Goal: Task Accomplishment & Management: Use online tool/utility

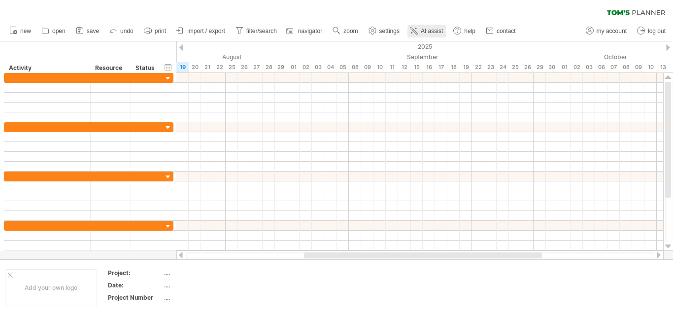
click at [435, 30] on span "AI assist" at bounding box center [432, 31] width 22 height 7
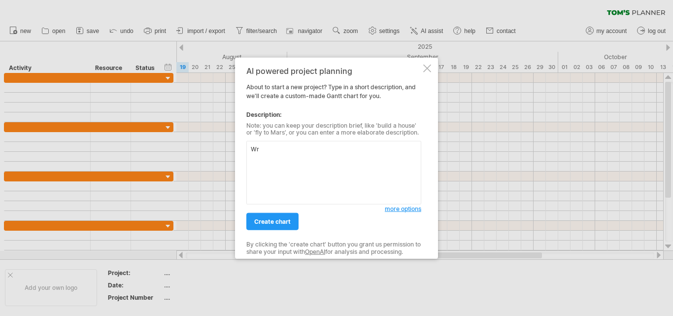
type textarea "W"
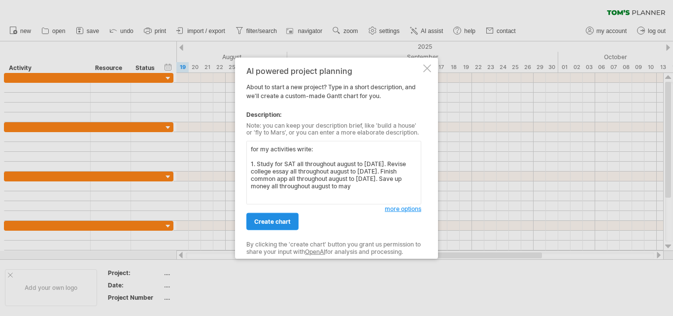
type textarea "for my activities write: 1. Study for SAT all throughout august to [DATE]. Revi…"
click at [272, 221] on span "create chart" at bounding box center [272, 221] width 36 height 7
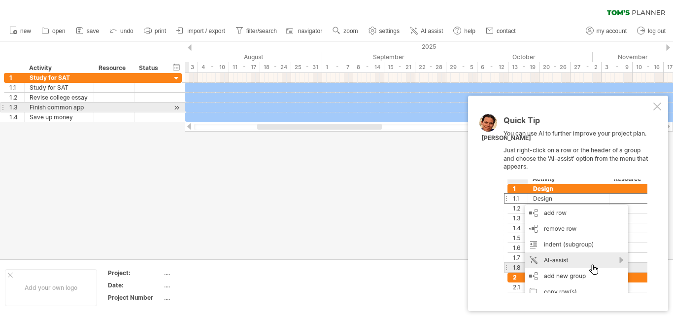
click at [657, 107] on div at bounding box center [657, 106] width 8 height 8
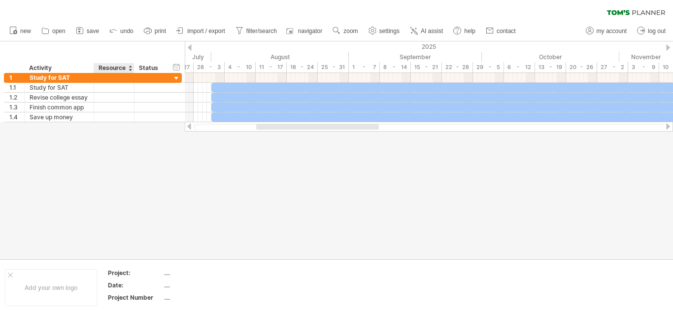
click at [118, 68] on div "Resource" at bounding box center [114, 68] width 30 height 10
click at [125, 67] on input "********" at bounding box center [114, 68] width 30 height 10
type input "********"
click at [155, 68] on div "Status" at bounding box center [150, 68] width 22 height 10
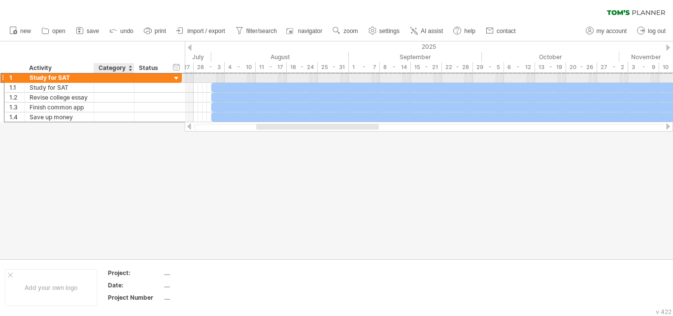
click at [101, 77] on div at bounding box center [114, 77] width 30 height 9
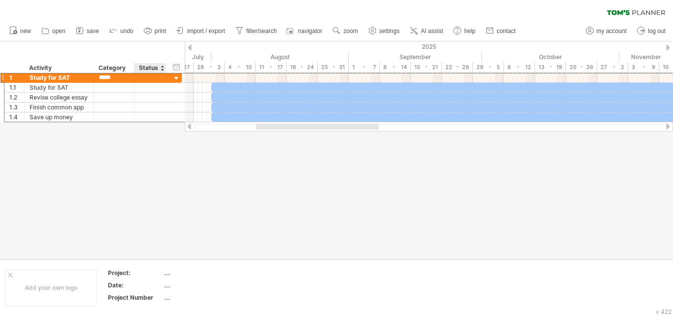
type input "******"
click at [118, 87] on div at bounding box center [114, 87] width 30 height 9
type input "******"
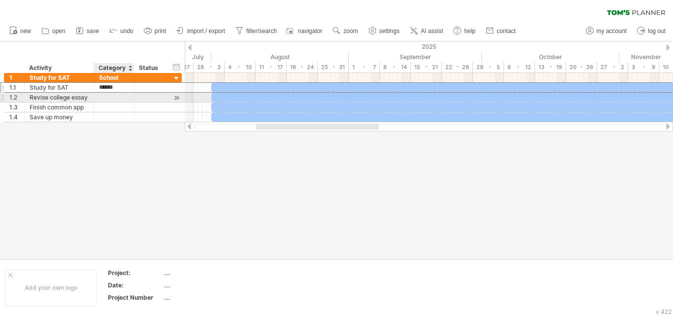
click at [108, 98] on div at bounding box center [114, 97] width 30 height 9
type input "******"
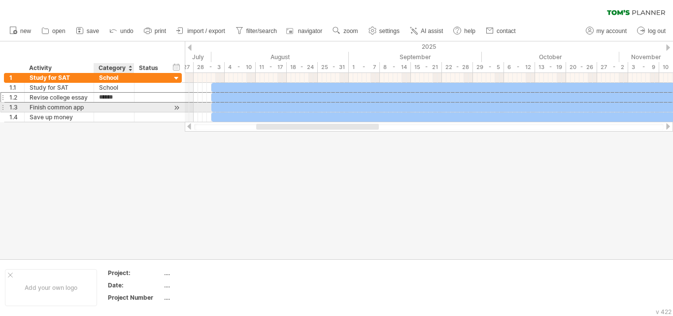
click at [102, 105] on div at bounding box center [114, 106] width 30 height 9
type input "******"
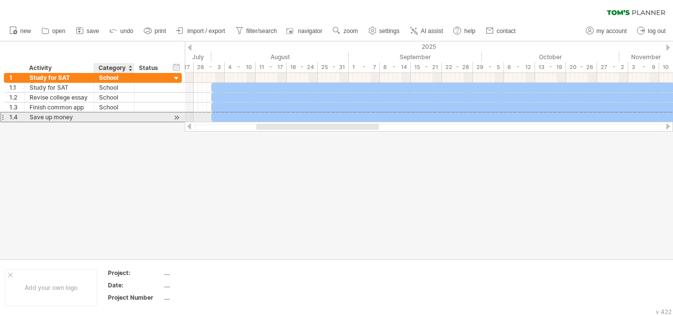
click at [109, 116] on div at bounding box center [114, 116] width 30 height 9
type input "*"
type input "**********"
click at [145, 196] on div at bounding box center [336, 150] width 673 height 218
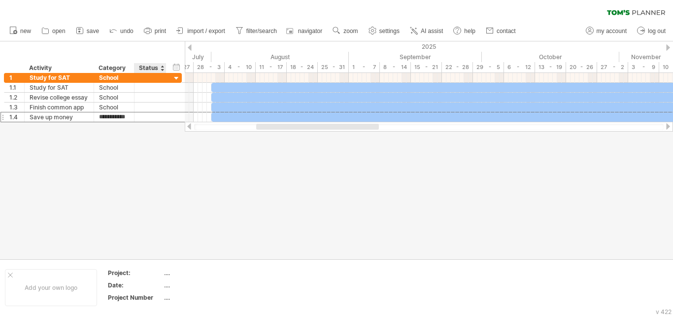
scroll to position [0, 0]
click at [216, 88] on div at bounding box center [481, 87] width 541 height 9
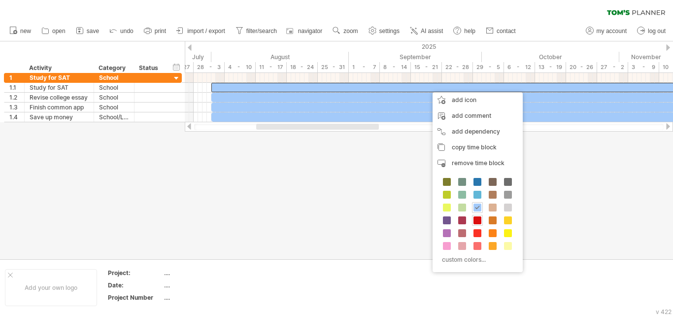
click at [478, 222] on span at bounding box center [478, 220] width 8 height 8
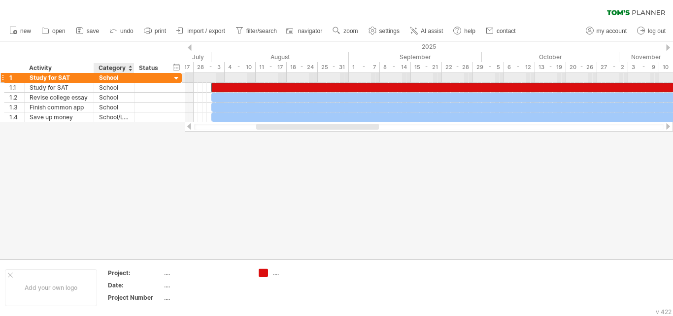
click at [126, 79] on div "School" at bounding box center [114, 77] width 30 height 9
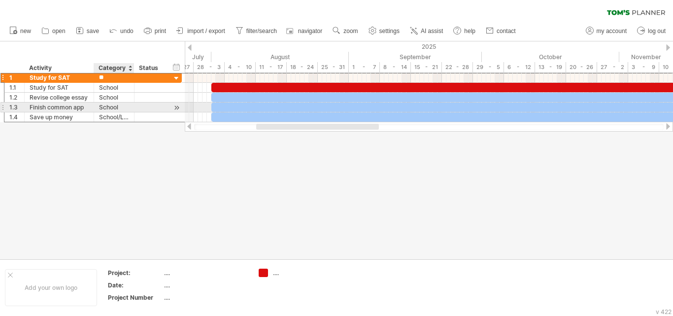
type input "*"
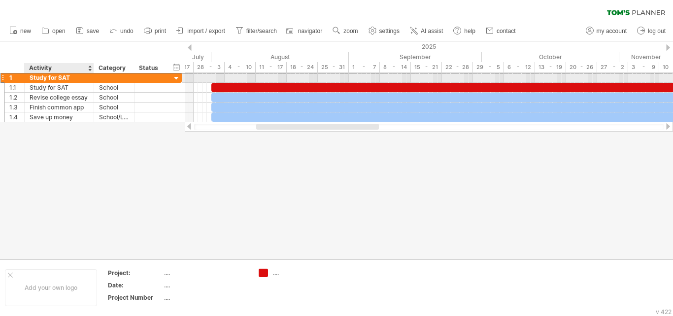
click at [67, 77] on div "Study for SAT" at bounding box center [59, 77] width 59 height 9
type input "*"
click at [15, 78] on div "1" at bounding box center [16, 77] width 15 height 9
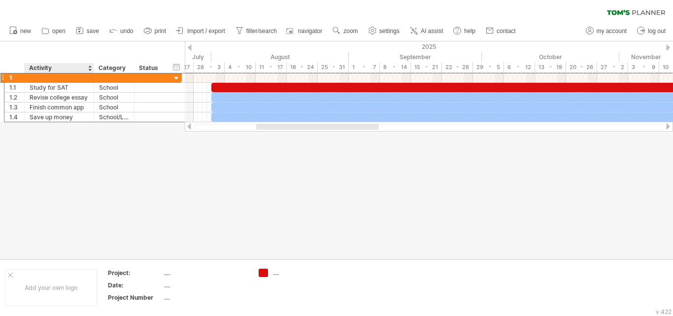
click at [79, 172] on div at bounding box center [336, 150] width 673 height 218
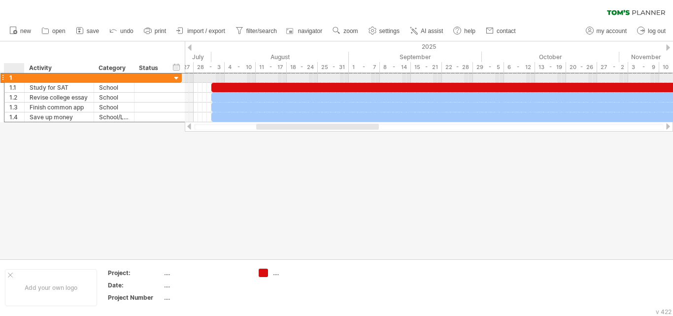
click at [16, 78] on div "1" at bounding box center [16, 77] width 15 height 9
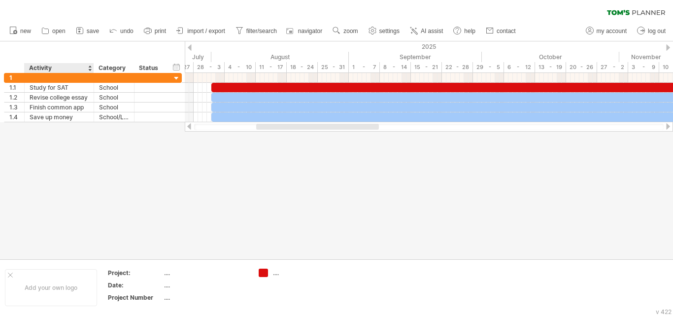
click at [42, 189] on div at bounding box center [336, 150] width 673 height 218
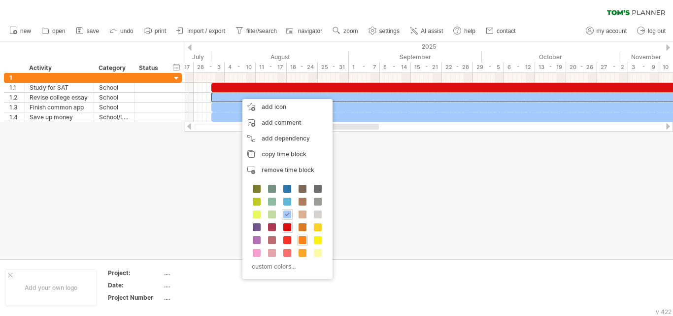
click at [304, 241] on span at bounding box center [303, 240] width 8 height 8
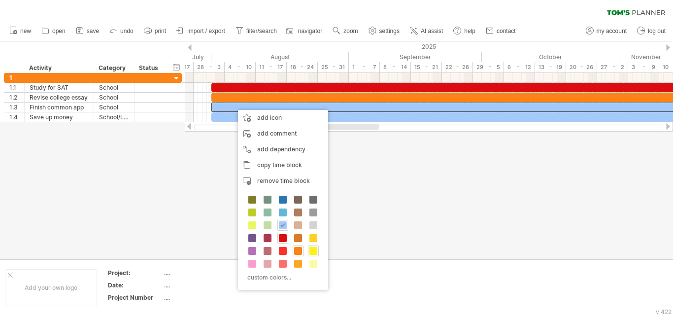
click at [315, 248] on span at bounding box center [313, 251] width 8 height 8
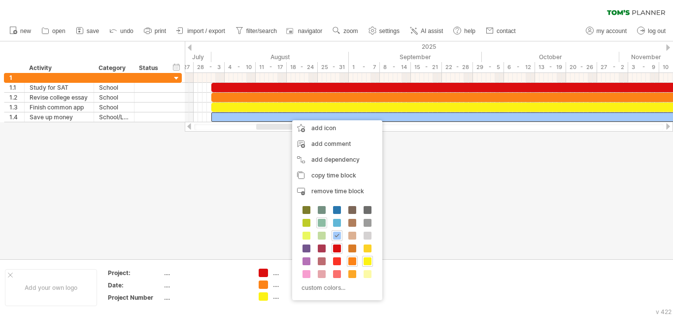
click at [321, 221] on span at bounding box center [322, 223] width 8 height 8
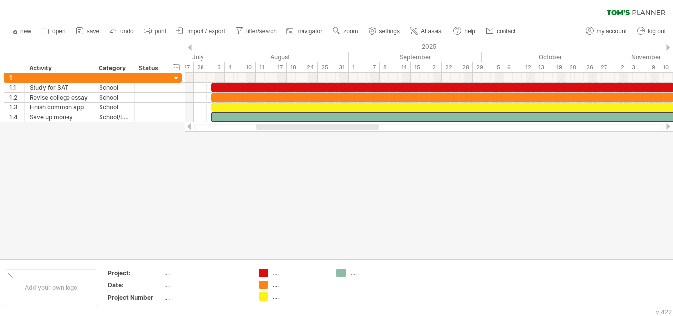
click at [375, 222] on div at bounding box center [336, 150] width 673 height 218
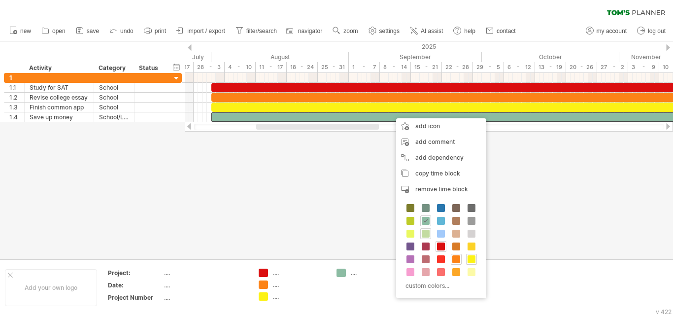
click at [424, 237] on span at bounding box center [426, 234] width 8 height 8
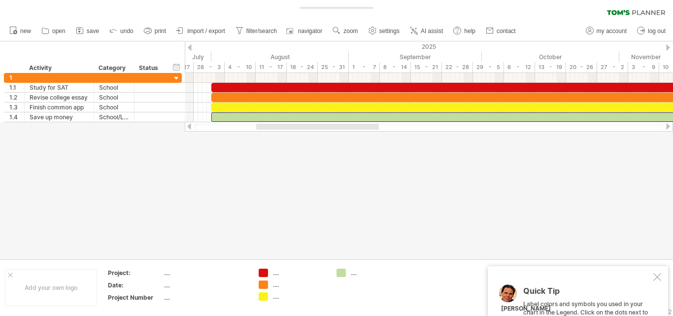
click at [333, 225] on div at bounding box center [336, 150] width 673 height 218
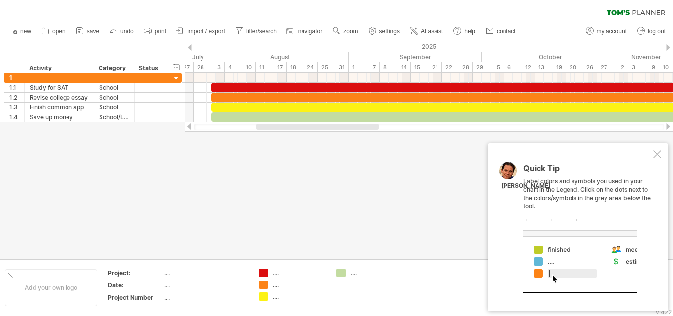
click at [656, 154] on div at bounding box center [657, 154] width 8 height 8
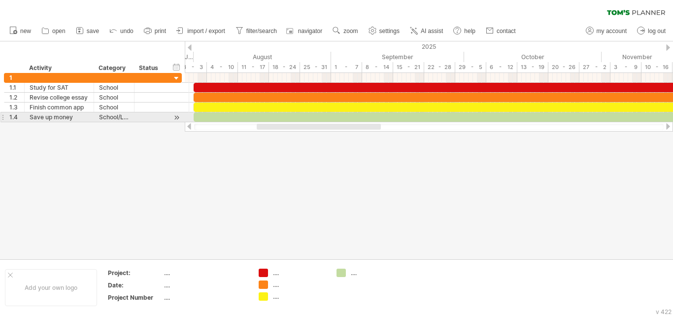
click at [3, 116] on div at bounding box center [2, 117] width 4 height 10
click at [2, 117] on div at bounding box center [2, 117] width 4 height 10
click at [4, 119] on div "1.4" at bounding box center [14, 116] width 20 height 9
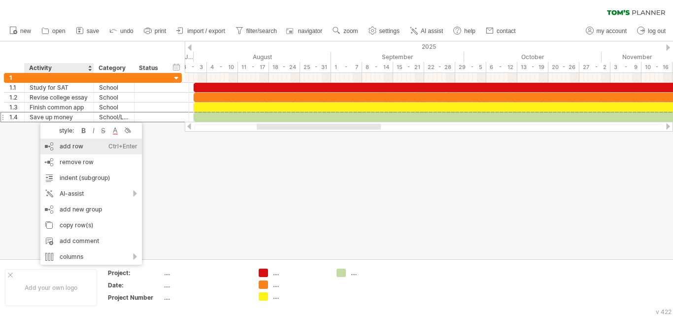
click at [80, 146] on div "add row Ctrl+Enter Cmd+Enter" at bounding box center [91, 146] width 102 height 16
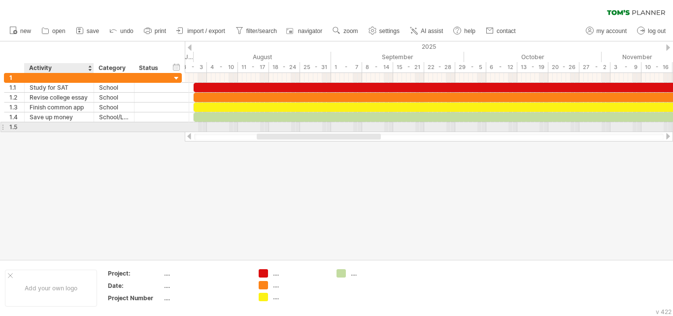
click at [66, 128] on div at bounding box center [59, 126] width 59 height 9
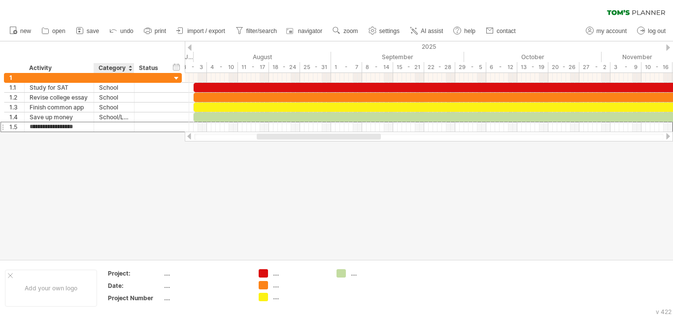
type input "**********"
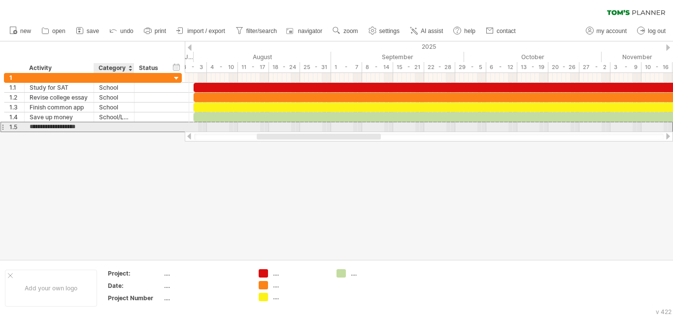
click at [106, 125] on div at bounding box center [114, 126] width 30 height 9
type input "****"
click at [207, 126] on div at bounding box center [429, 127] width 488 height 10
click at [196, 125] on div at bounding box center [429, 127] width 488 height 10
drag, startPoint x: 196, startPoint y: 125, endPoint x: 203, endPoint y: 127, distance: 7.2
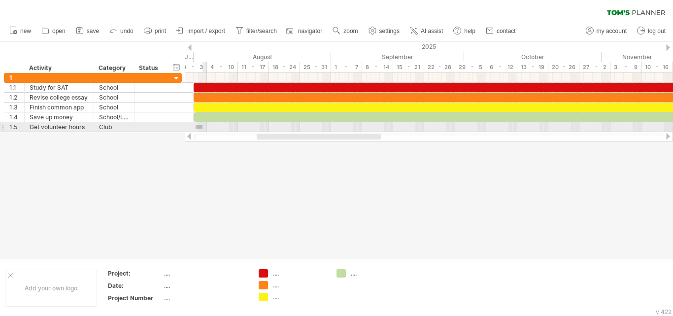
click at [203, 127] on div at bounding box center [429, 127] width 488 height 10
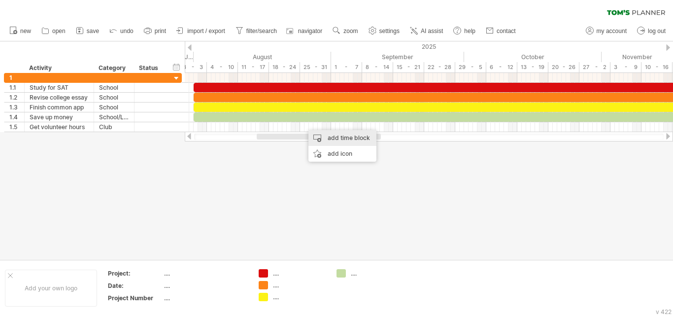
click at [331, 137] on div "add time block" at bounding box center [342, 138] width 68 height 16
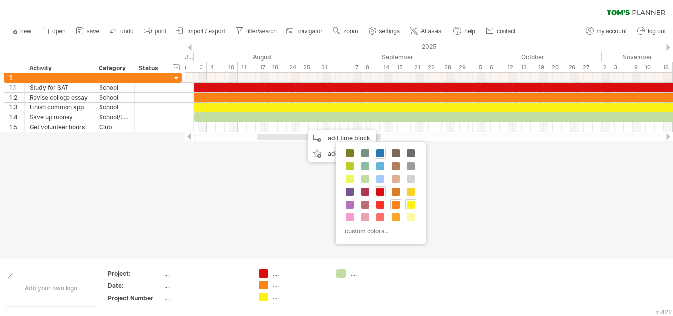
click at [380, 150] on span at bounding box center [380, 153] width 8 height 8
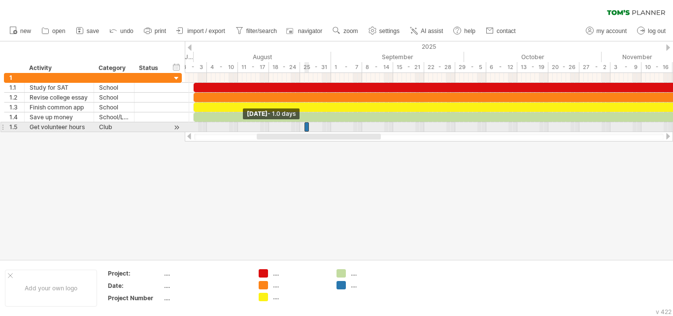
click at [306, 126] on span at bounding box center [305, 126] width 4 height 9
click at [308, 129] on div at bounding box center [308, 126] width 2 height 9
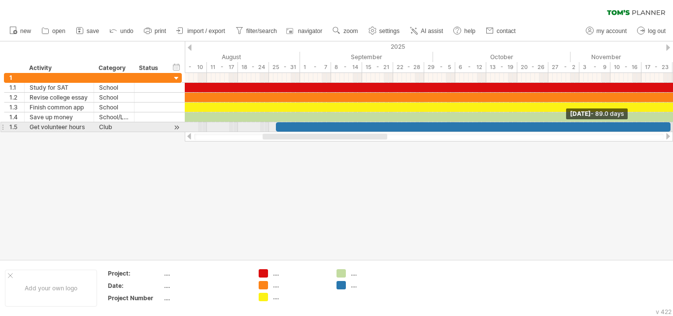
drag, startPoint x: 310, startPoint y: 127, endPoint x: 673, endPoint y: 126, distance: 362.7
click at [673, 126] on span at bounding box center [671, 126] width 4 height 9
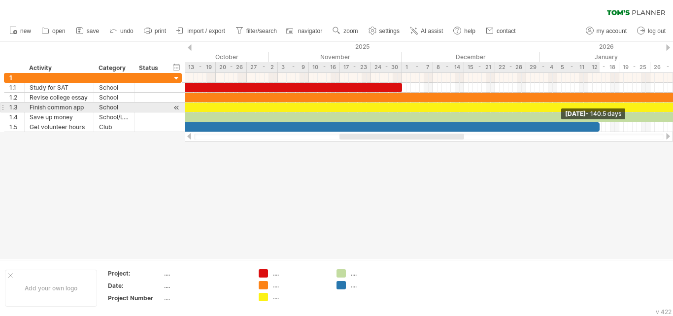
drag, startPoint x: 379, startPoint y: 125, endPoint x: 599, endPoint y: 107, distance: 220.5
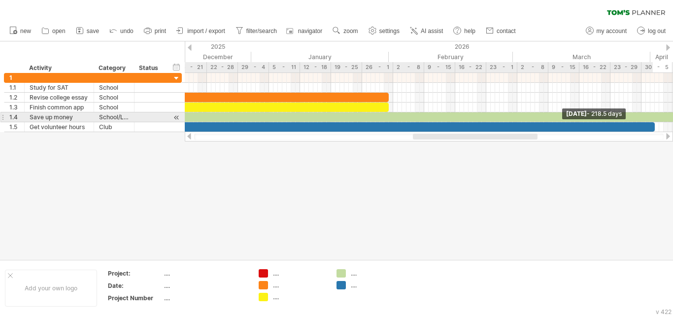
drag, startPoint x: 312, startPoint y: 127, endPoint x: 655, endPoint y: 121, distance: 343.0
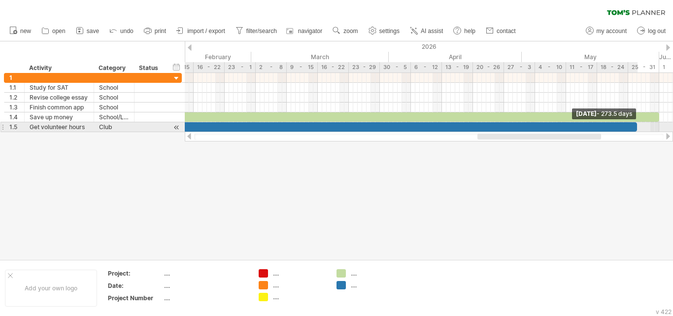
drag, startPoint x: 393, startPoint y: 127, endPoint x: 637, endPoint y: 126, distance: 243.9
click at [637, 126] on span at bounding box center [637, 126] width 4 height 9
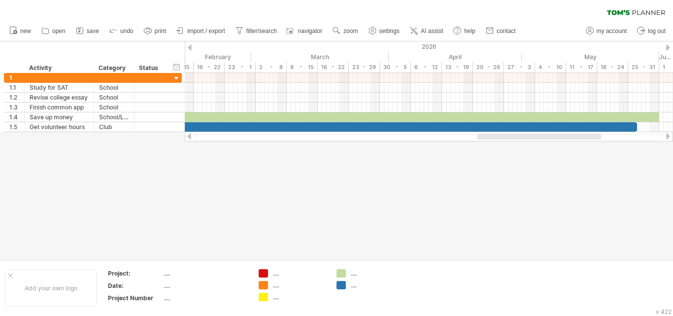
click at [509, 196] on div at bounding box center [336, 150] width 673 height 218
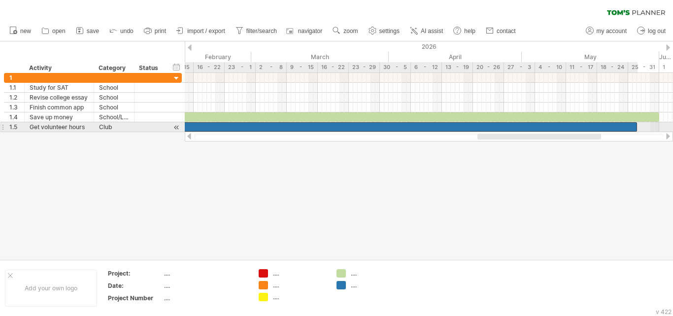
click at [627, 125] on div at bounding box center [30, 126] width 1213 height 9
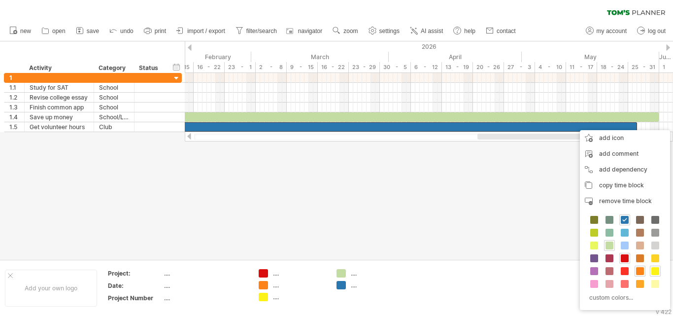
click at [471, 207] on div at bounding box center [336, 150] width 673 height 218
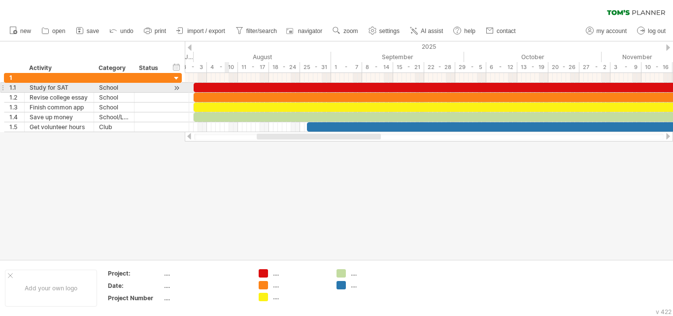
click at [226, 85] on div at bounding box center [464, 87] width 541 height 9
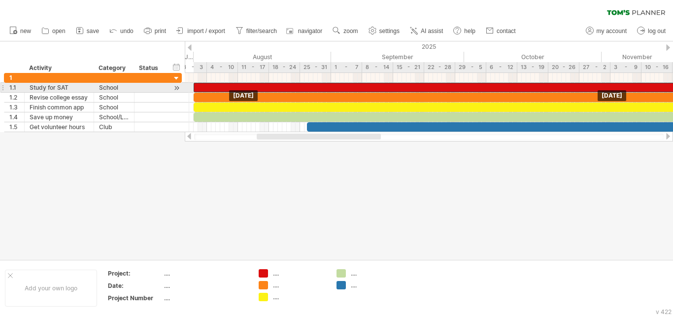
click at [210, 87] on div at bounding box center [464, 87] width 541 height 9
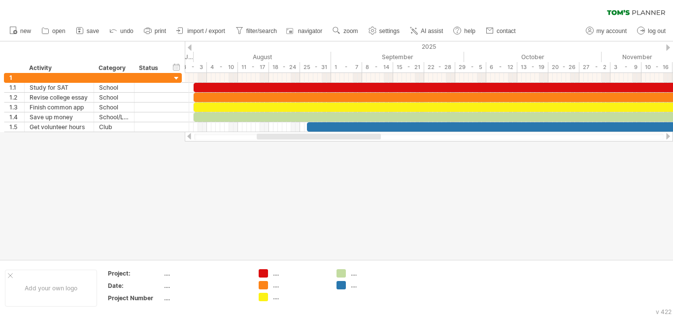
click at [164, 222] on div at bounding box center [336, 150] width 673 height 218
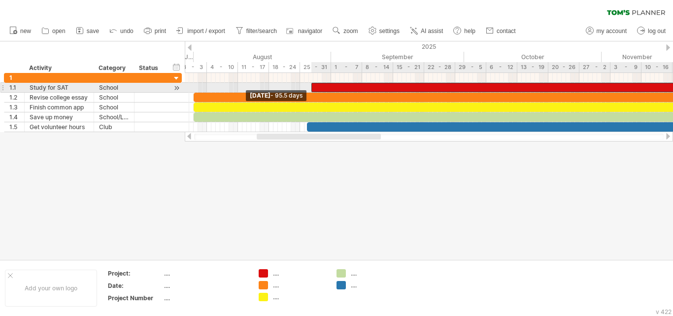
drag, startPoint x: 195, startPoint y: 87, endPoint x: 312, endPoint y: 88, distance: 117.3
click at [312, 88] on span at bounding box center [311, 87] width 4 height 9
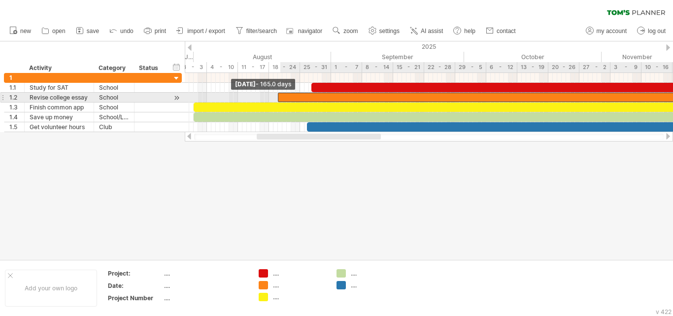
drag, startPoint x: 195, startPoint y: 97, endPoint x: 280, endPoint y: 101, distance: 85.4
click at [280, 101] on div at bounding box center [644, 97] width 732 height 9
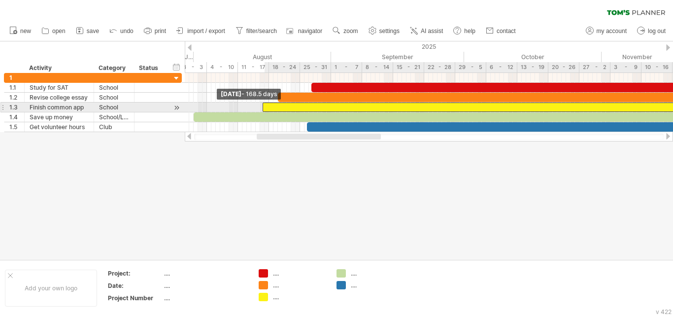
drag, startPoint x: 194, startPoint y: 105, endPoint x: 264, endPoint y: 104, distance: 69.5
click at [264, 104] on span at bounding box center [263, 106] width 4 height 9
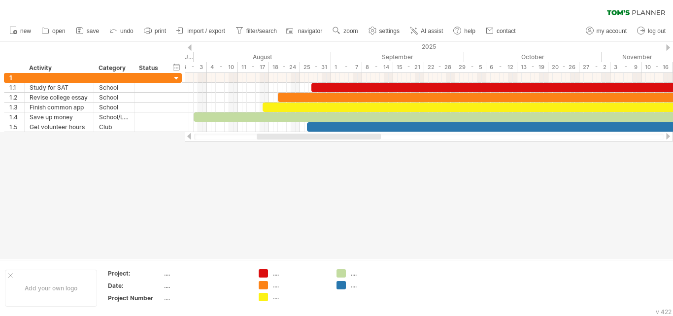
click at [192, 218] on div at bounding box center [336, 150] width 673 height 218
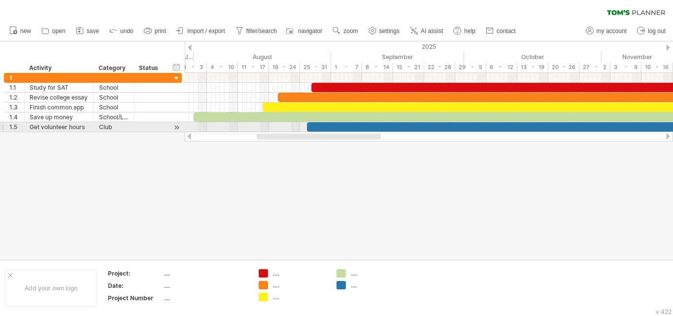
click at [2, 130] on div at bounding box center [2, 127] width 4 height 10
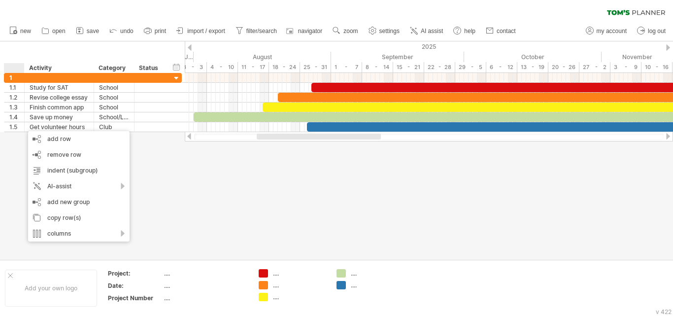
click at [15, 162] on div at bounding box center [336, 150] width 673 height 218
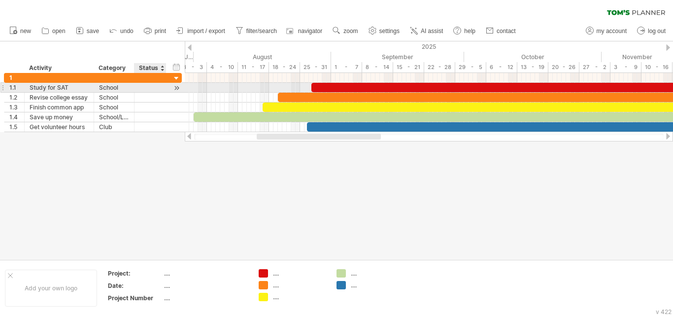
click at [144, 89] on div at bounding box center [150, 87] width 22 height 9
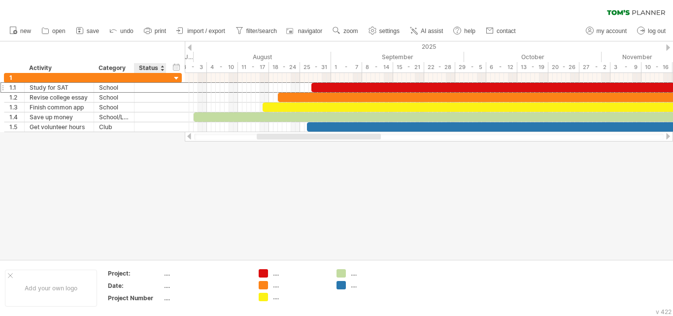
click at [154, 68] on div "Status" at bounding box center [150, 68] width 22 height 10
type input "*"
type input "*****"
click at [144, 87] on div at bounding box center [150, 87] width 22 height 9
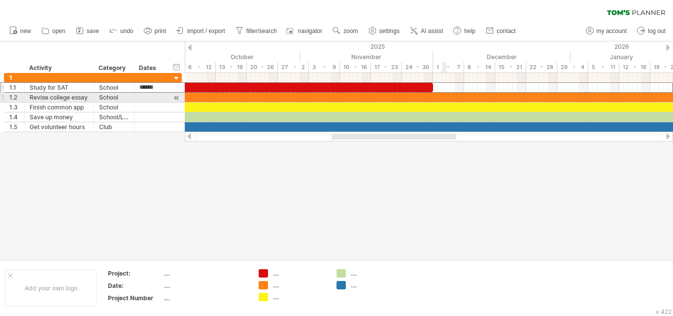
type input "*******"
click at [149, 98] on div at bounding box center [150, 97] width 22 height 9
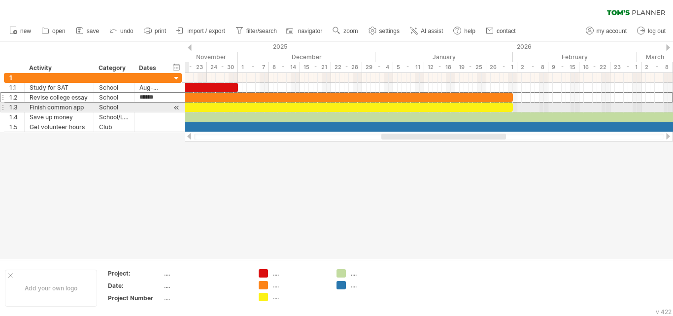
type input "*******"
click at [141, 110] on div at bounding box center [150, 106] width 22 height 9
type input "*******"
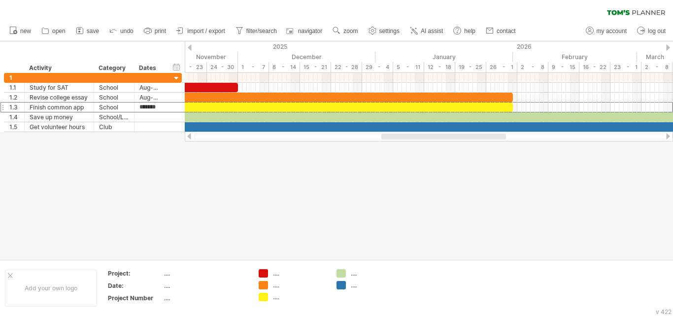
scroll to position [0, 2]
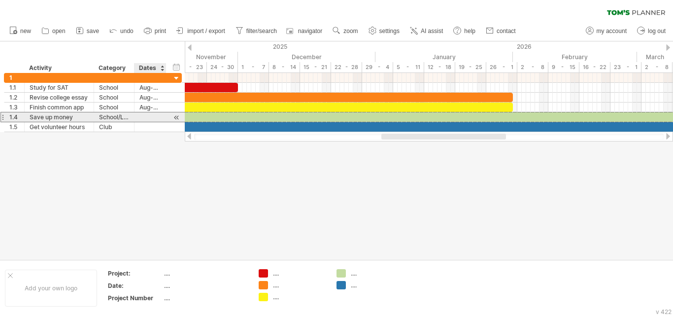
click at [146, 118] on div at bounding box center [150, 116] width 22 height 9
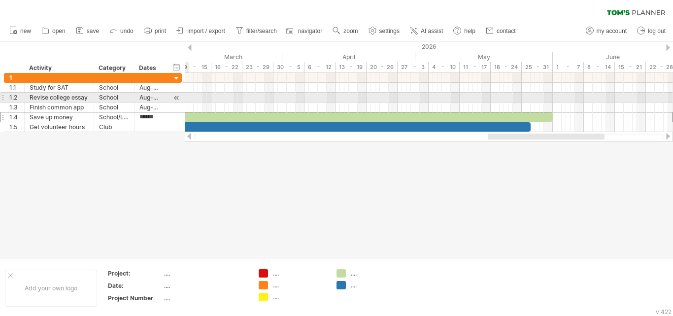
type input "*******"
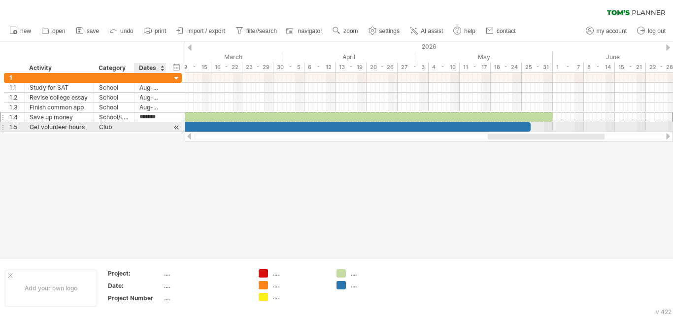
click at [141, 127] on div at bounding box center [150, 126] width 22 height 9
type input "*******"
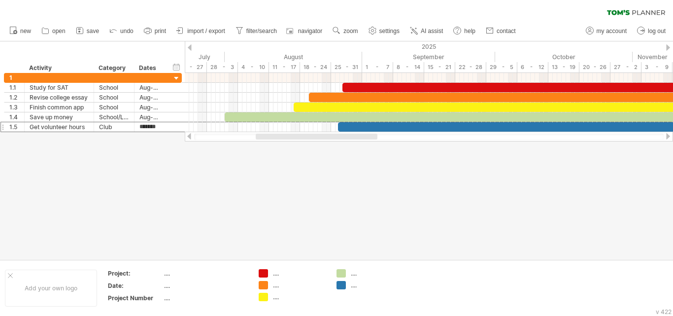
click at [198, 171] on div at bounding box center [336, 150] width 673 height 218
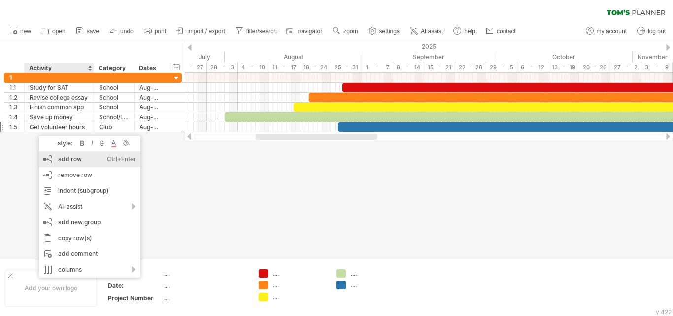
click at [64, 163] on div "add row Ctrl+Enter Cmd+Enter" at bounding box center [90, 159] width 102 height 16
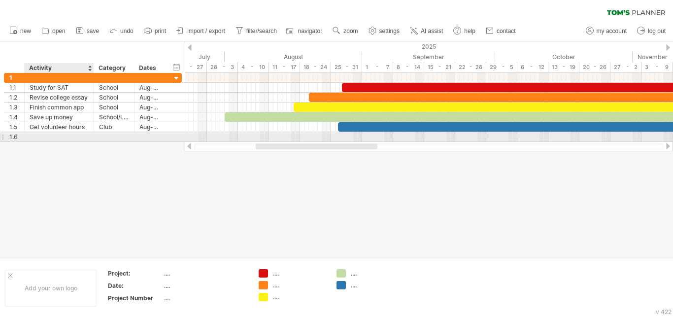
click at [63, 141] on div at bounding box center [59, 136] width 59 height 9
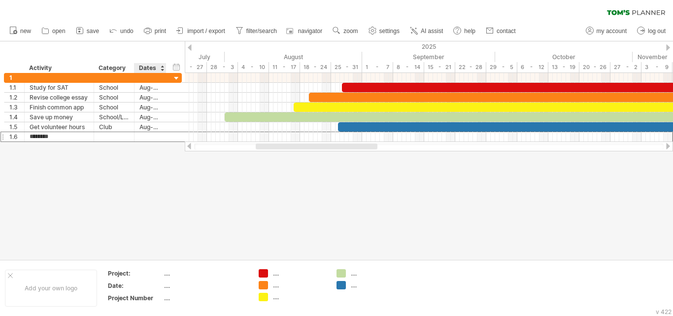
type input "*********"
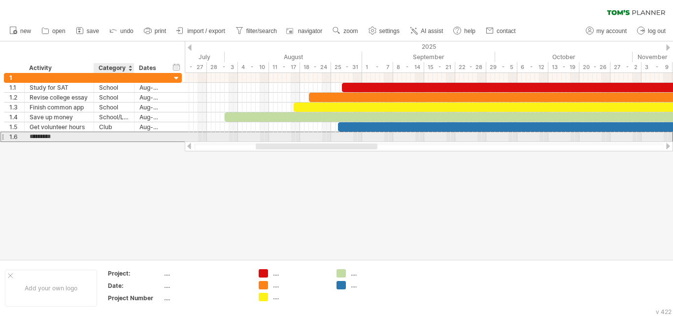
click at [102, 138] on div at bounding box center [114, 136] width 30 height 9
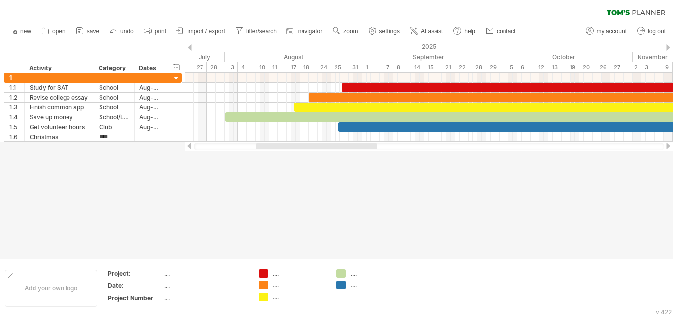
type input "*****"
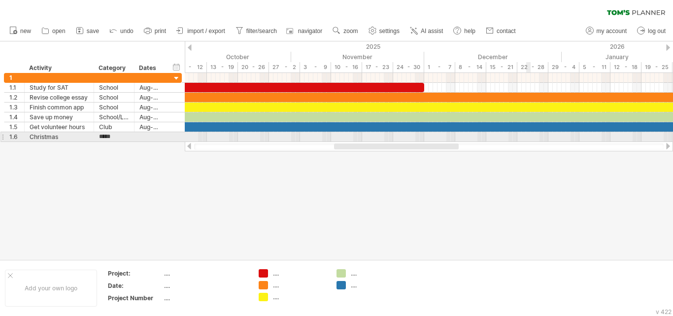
click at [530, 139] on div at bounding box center [429, 137] width 488 height 10
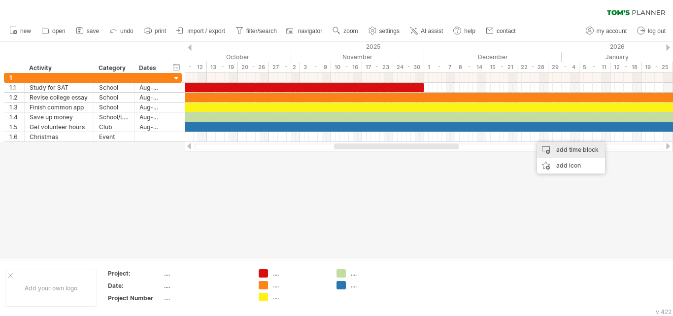
click at [561, 155] on div "add time block" at bounding box center [571, 150] width 68 height 16
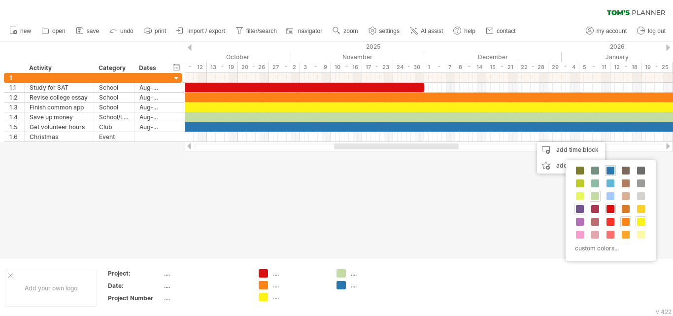
click at [580, 210] on span at bounding box center [580, 209] width 8 height 8
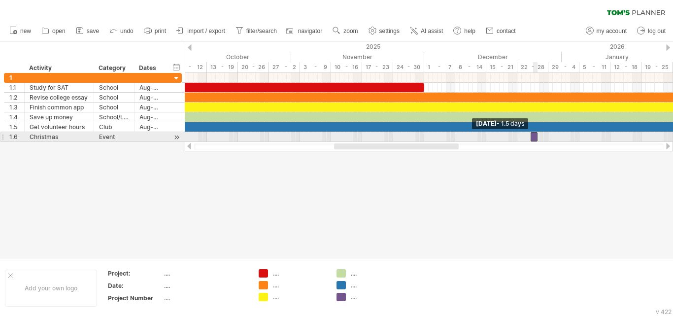
click at [533, 136] on div at bounding box center [534, 136] width 7 height 9
click at [531, 138] on div at bounding box center [531, 136] width 7 height 9
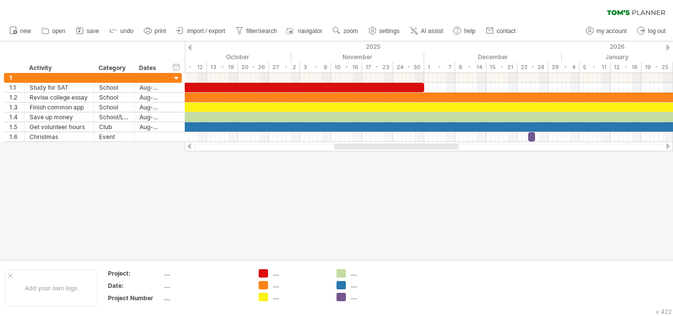
click at [526, 204] on div at bounding box center [336, 150] width 673 height 218
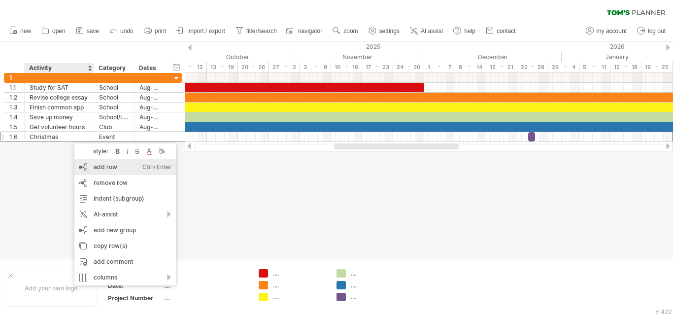
click at [102, 170] on div "add row Ctrl+Enter Cmd+Enter" at bounding box center [125, 167] width 102 height 16
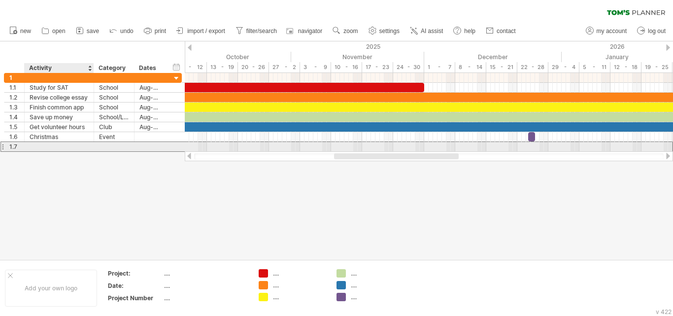
click at [57, 146] on div at bounding box center [59, 146] width 59 height 9
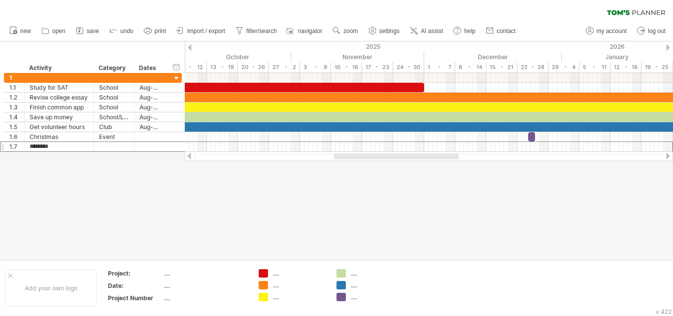
type input "*********"
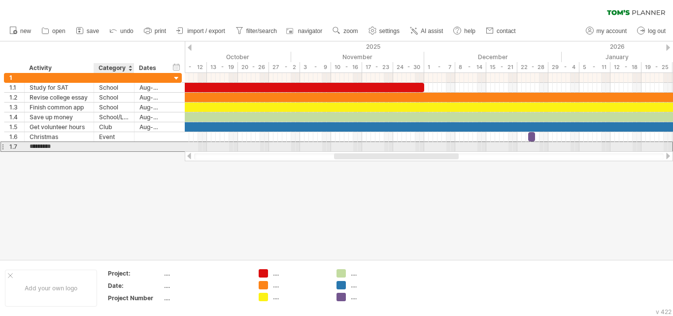
click at [117, 146] on div at bounding box center [114, 146] width 30 height 9
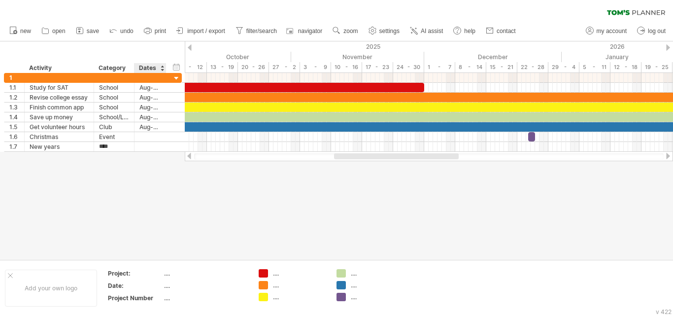
type input "*****"
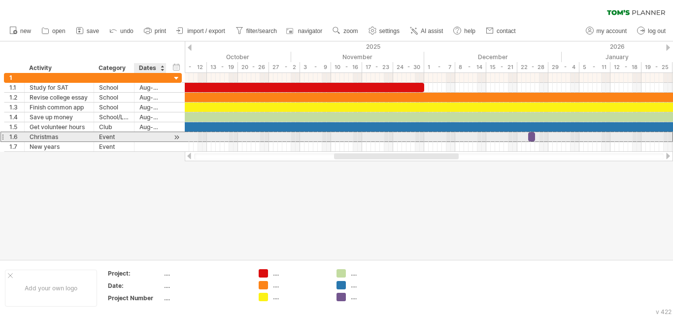
click at [146, 140] on div at bounding box center [150, 136] width 22 height 9
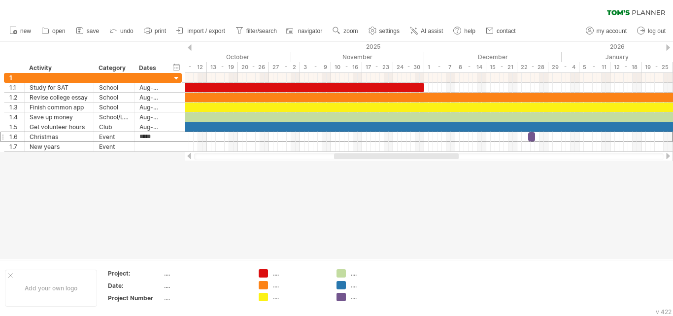
type input "******"
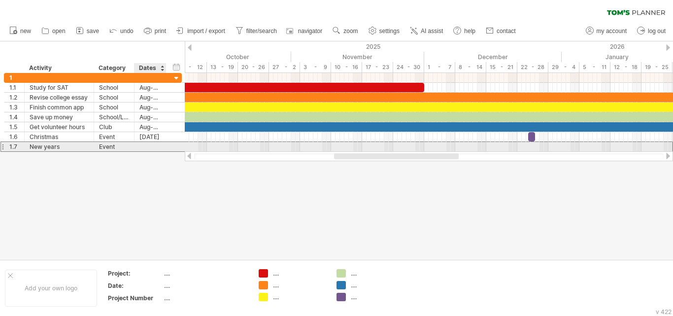
click at [143, 145] on div at bounding box center [150, 146] width 22 height 9
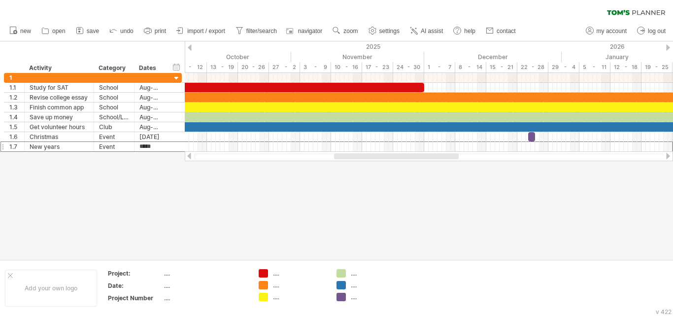
type input "******"
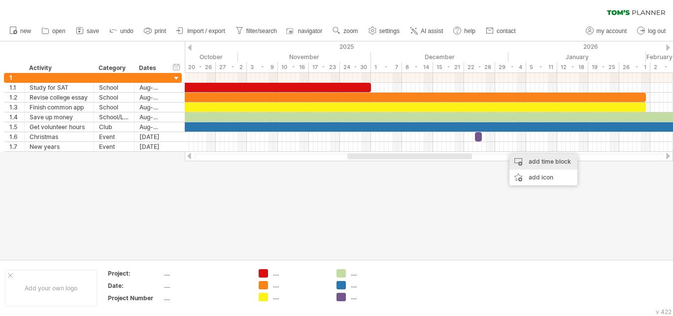
click at [527, 162] on div "add time block" at bounding box center [543, 162] width 68 height 16
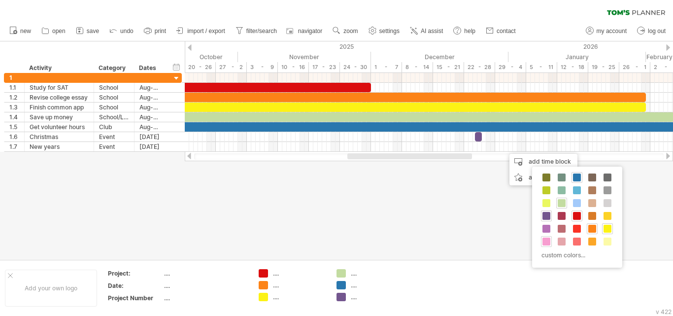
click at [548, 243] on span at bounding box center [547, 242] width 8 height 8
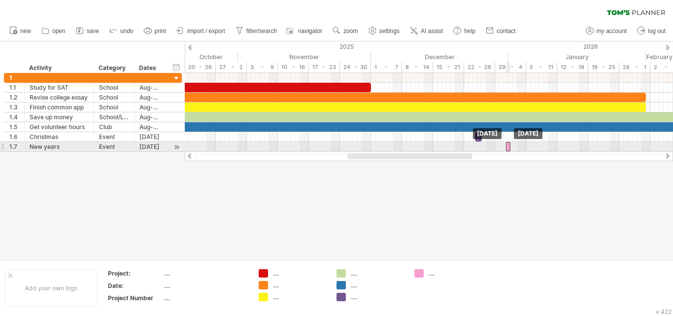
click at [508, 146] on div at bounding box center [508, 146] width 4 height 9
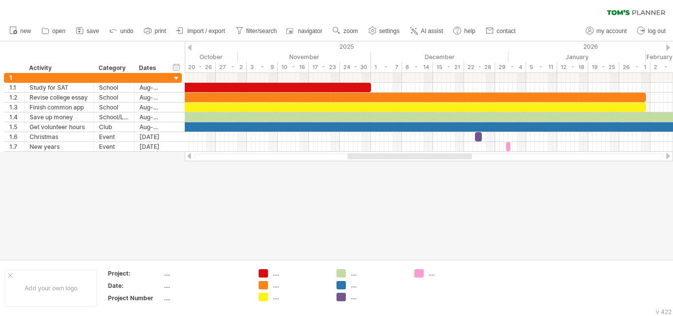
click at [500, 189] on div at bounding box center [336, 150] width 673 height 218
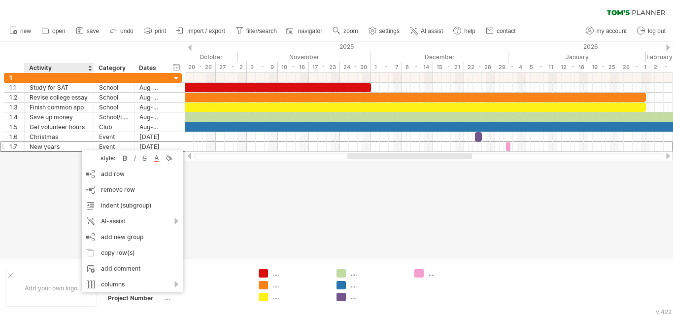
click at [51, 170] on div at bounding box center [336, 150] width 673 height 218
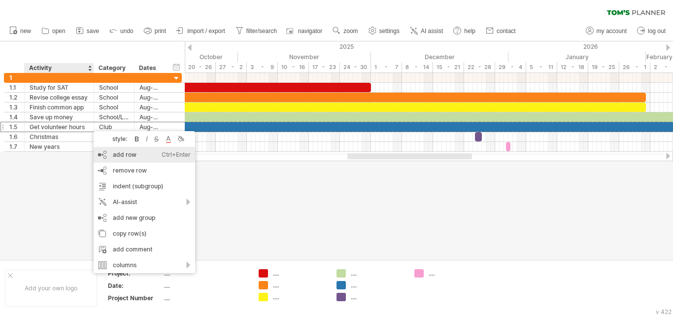
click at [117, 156] on div "add row Ctrl+Enter Cmd+Enter" at bounding box center [145, 155] width 102 height 16
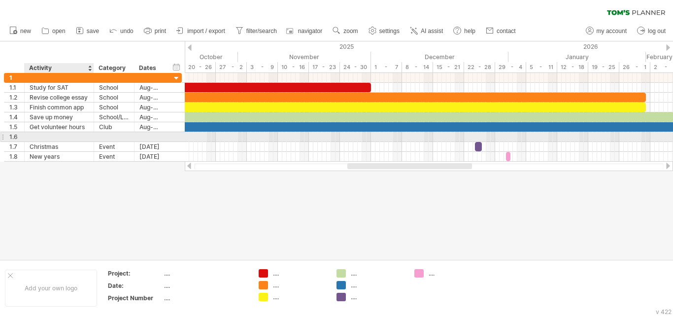
click at [47, 135] on div at bounding box center [59, 136] width 59 height 9
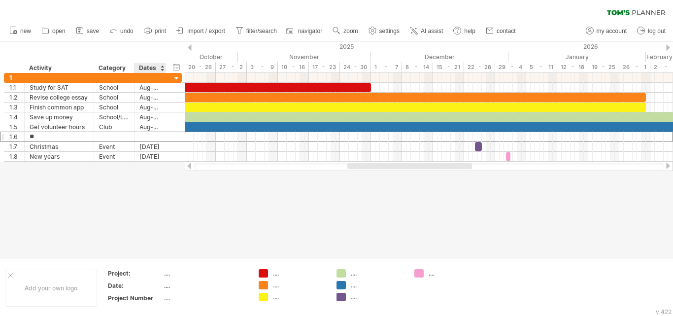
type input "*"
type input "**********"
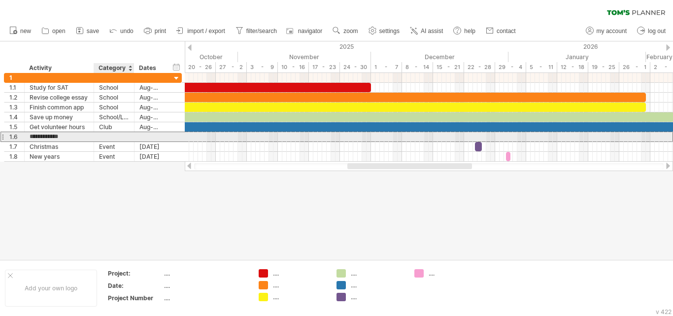
click at [108, 137] on div at bounding box center [114, 136] width 30 height 9
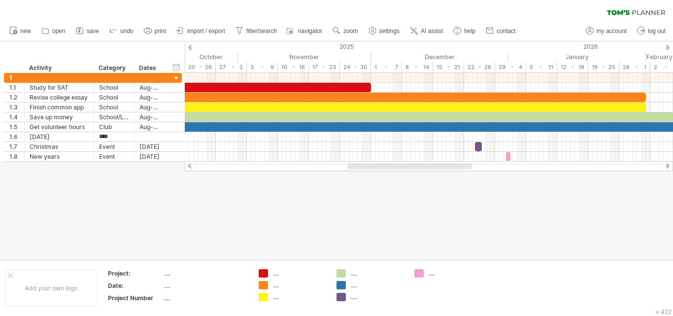
type input "*****"
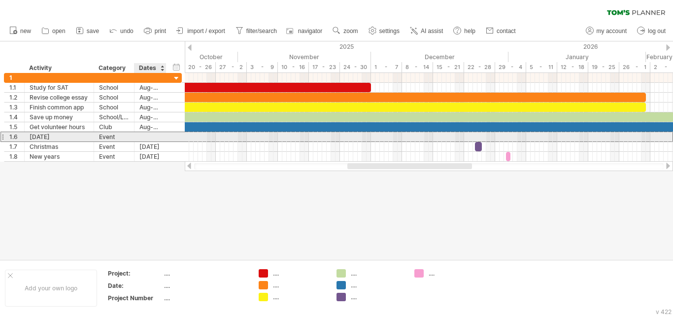
click at [143, 137] on div at bounding box center [150, 136] width 22 height 9
click at [141, 138] on div at bounding box center [150, 136] width 22 height 9
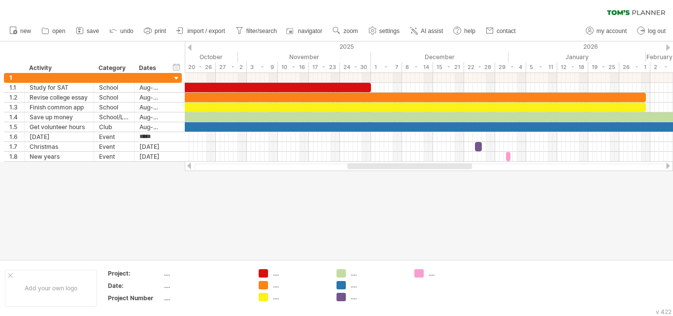
type input "******"
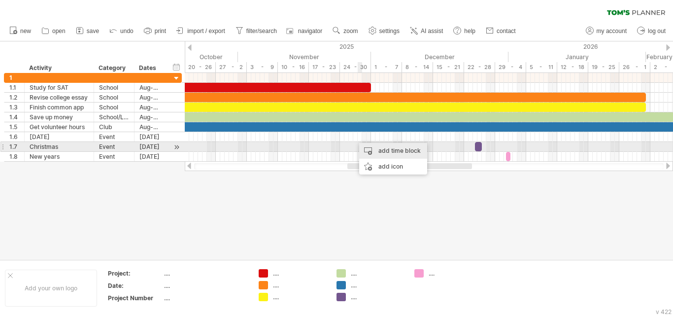
click at [382, 152] on div "add time block" at bounding box center [393, 151] width 68 height 16
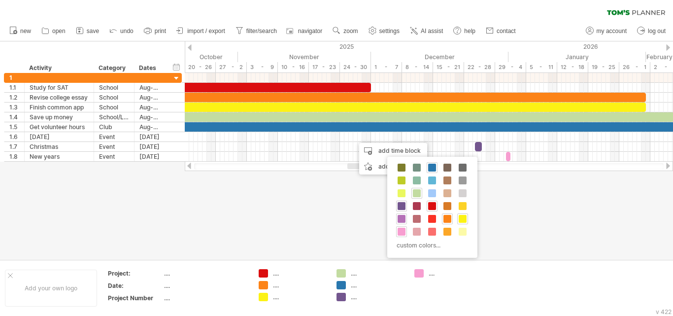
click at [402, 219] on span at bounding box center [402, 219] width 8 height 8
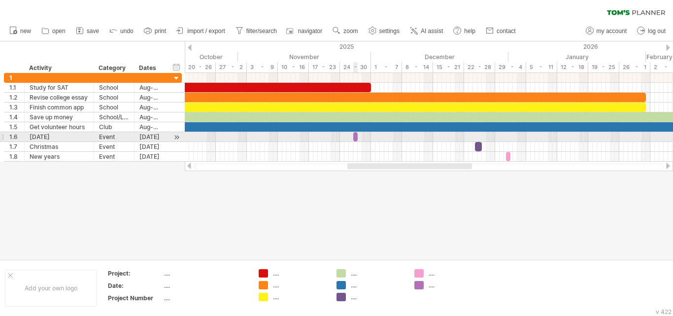
click at [355, 137] on div at bounding box center [355, 136] width 4 height 9
click at [356, 137] on div at bounding box center [355, 136] width 4 height 9
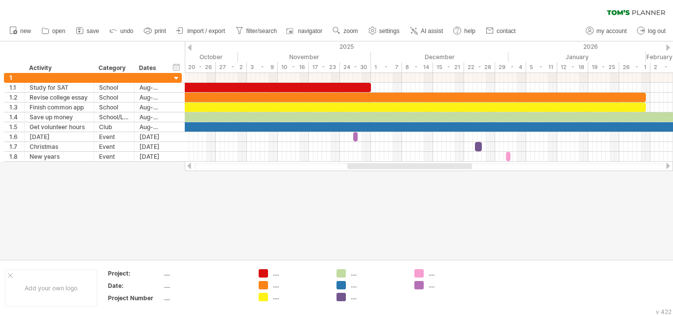
click at [302, 214] on div at bounding box center [336, 150] width 673 height 218
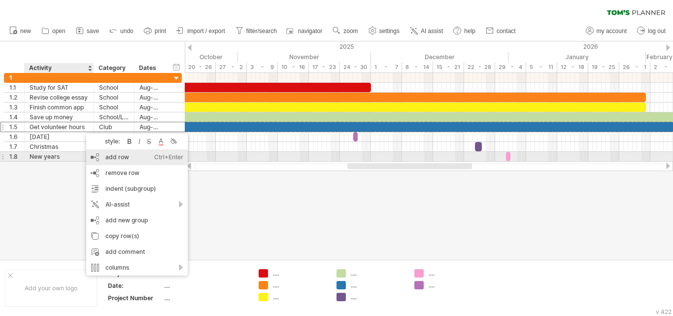
click at [122, 161] on div "add row Ctrl+Enter Cmd+Enter" at bounding box center [137, 157] width 102 height 16
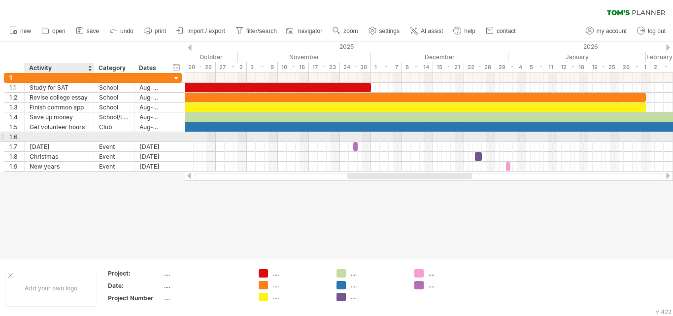
click at [62, 138] on div at bounding box center [59, 136] width 59 height 9
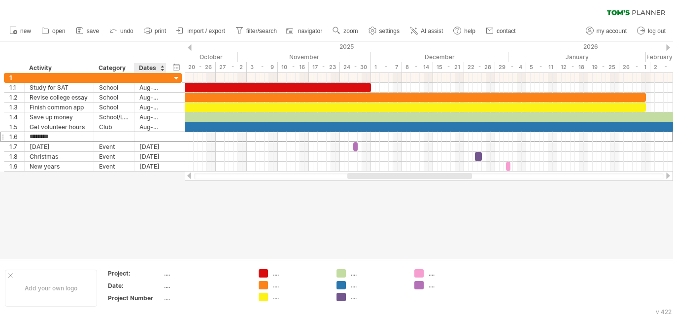
type input "*********"
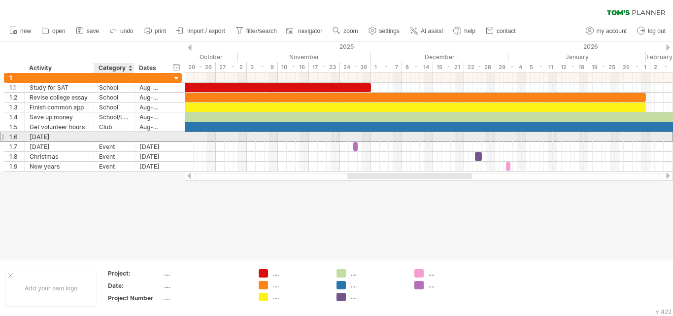
click at [111, 136] on div at bounding box center [114, 136] width 30 height 9
type input "*****"
click at [150, 138] on div at bounding box center [150, 136] width 22 height 9
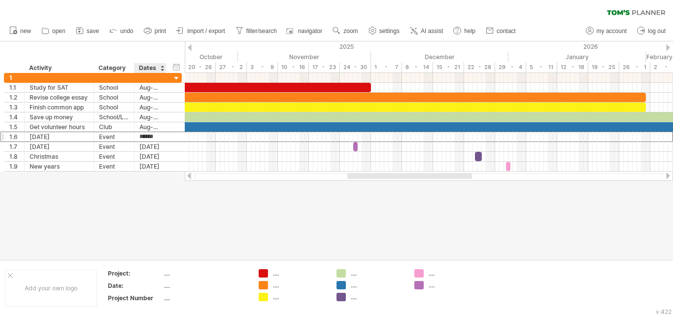
scroll to position [0, 0]
type input "******"
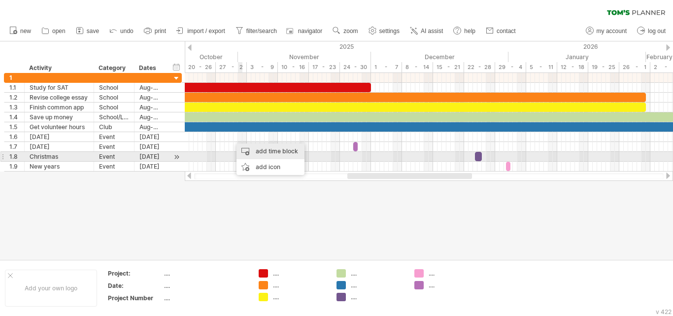
click at [262, 152] on div "add time block" at bounding box center [271, 151] width 68 height 16
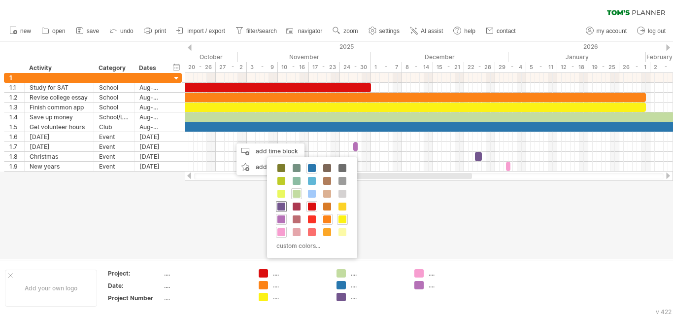
click at [281, 208] on span at bounding box center [281, 207] width 8 height 8
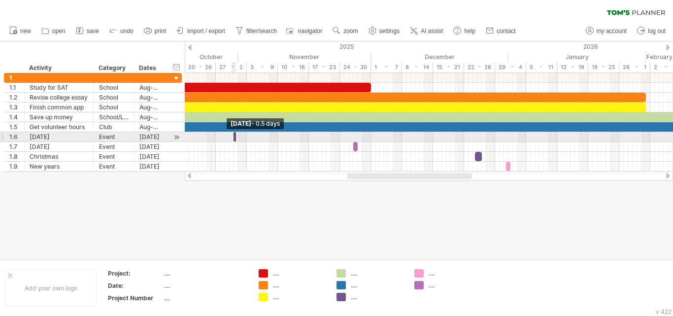
click at [234, 137] on div at bounding box center [235, 136] width 2 height 9
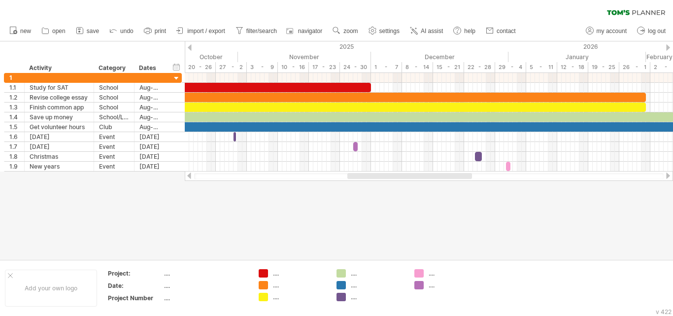
click at [238, 203] on div at bounding box center [336, 150] width 673 height 218
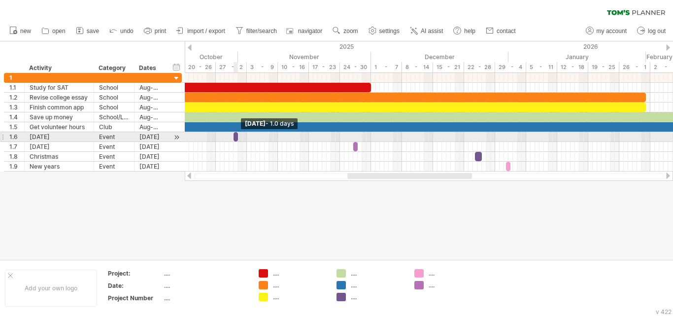
click at [238, 139] on span at bounding box center [238, 136] width 4 height 9
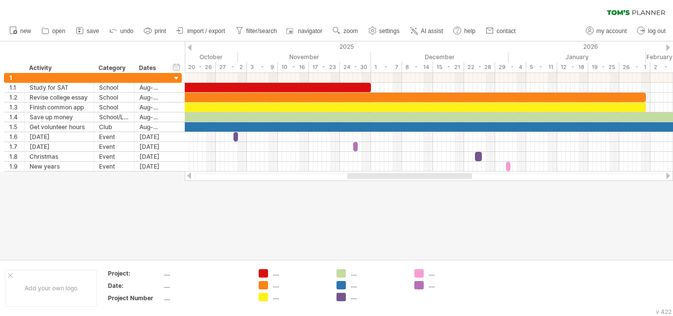
click at [237, 226] on div at bounding box center [336, 150] width 673 height 218
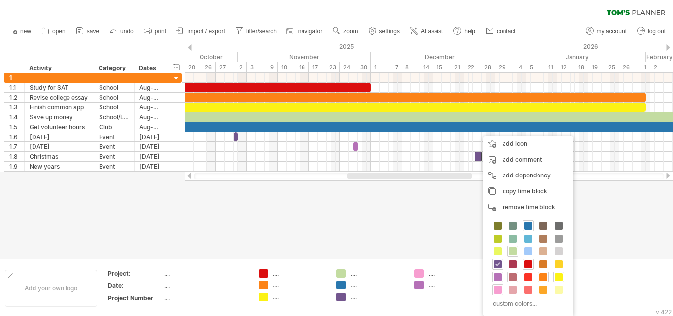
click at [512, 278] on span at bounding box center [513, 277] width 8 height 8
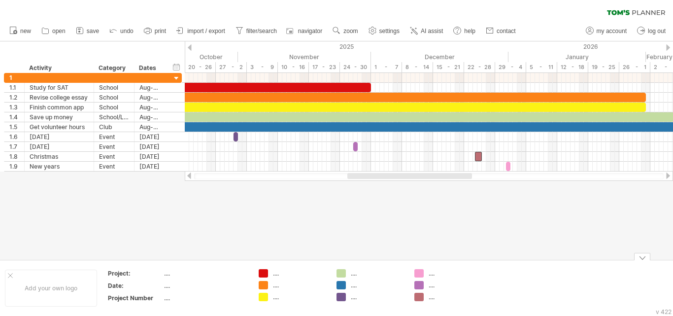
click at [466, 252] on div at bounding box center [336, 150] width 673 height 218
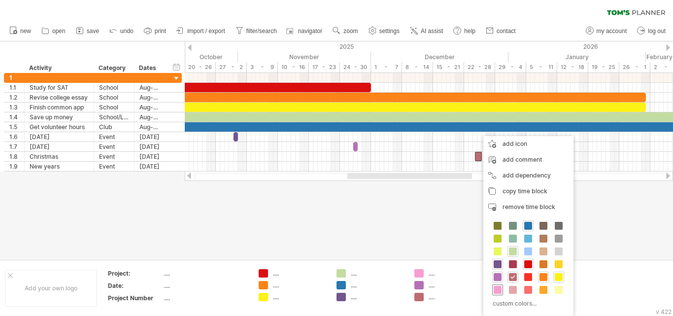
click at [498, 292] on span at bounding box center [498, 290] width 8 height 8
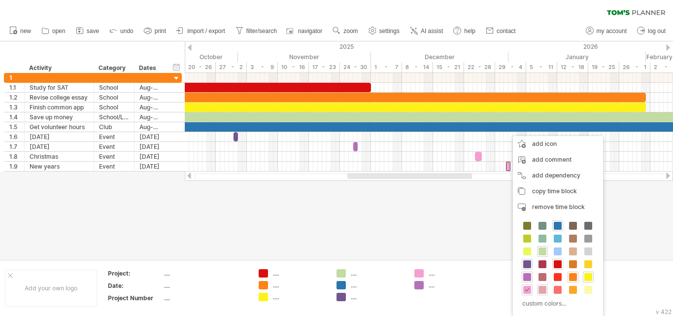
click at [542, 293] on span at bounding box center [543, 290] width 8 height 8
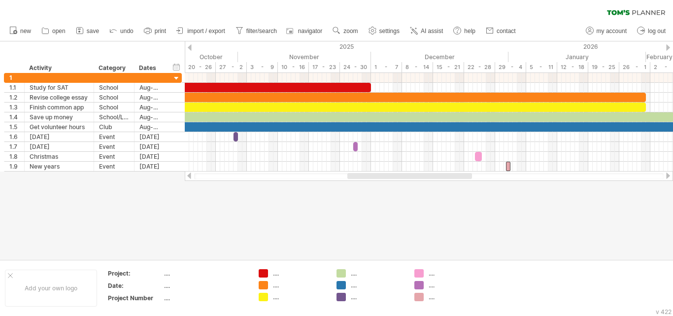
click at [501, 235] on div at bounding box center [336, 150] width 673 height 218
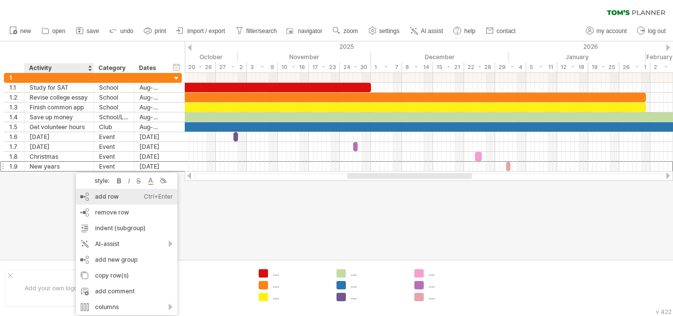
click at [96, 196] on div "add row Ctrl+Enter Cmd+Enter" at bounding box center [127, 197] width 102 height 16
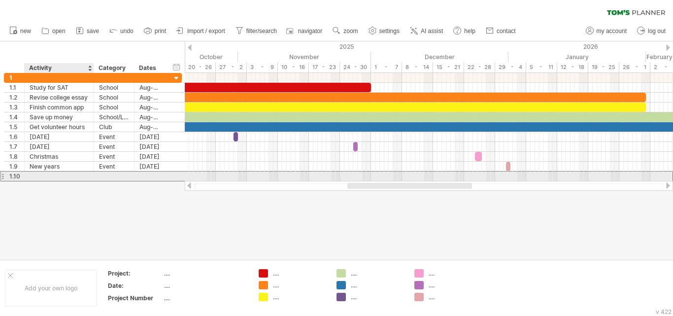
click at [61, 175] on div at bounding box center [59, 175] width 59 height 9
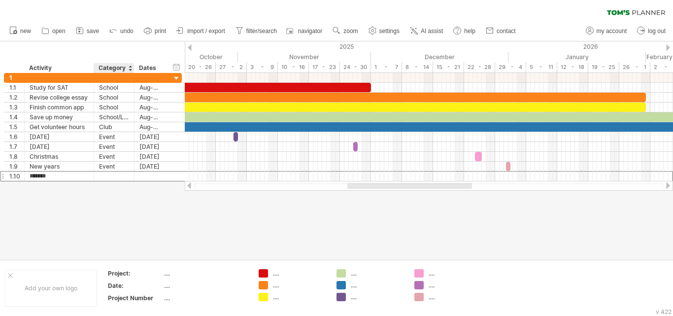
type input "********"
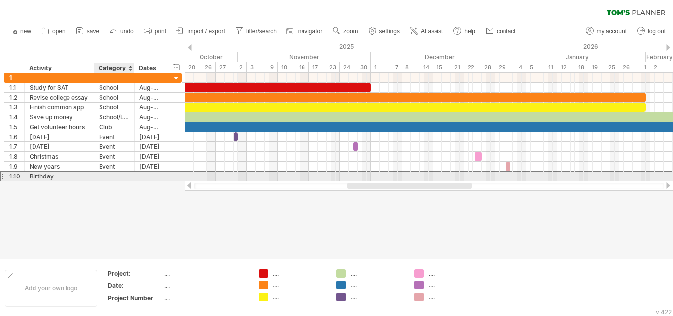
click at [109, 175] on div at bounding box center [114, 175] width 30 height 9
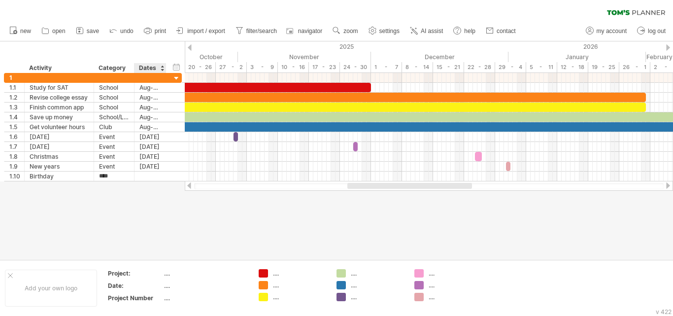
type input "*****"
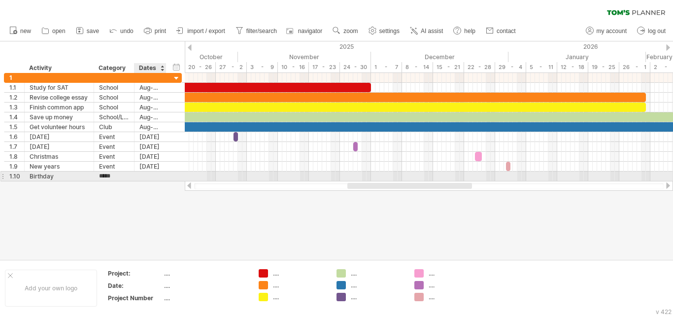
click at [152, 175] on div at bounding box center [150, 175] width 22 height 9
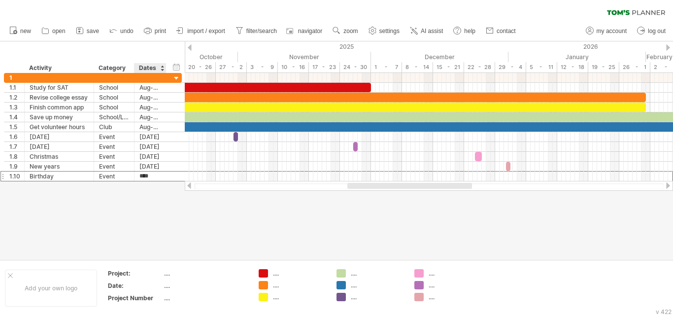
type input "*****"
click at [162, 219] on div at bounding box center [336, 150] width 673 height 218
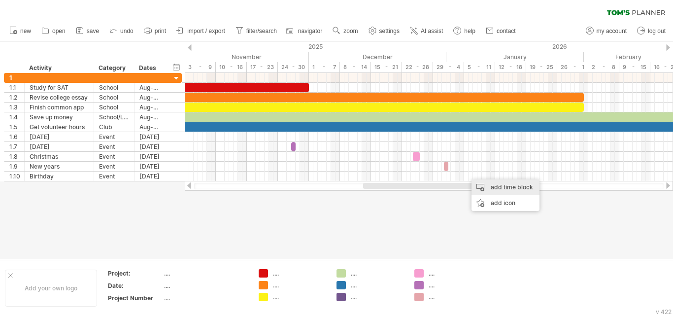
click at [485, 187] on div "add time block" at bounding box center [506, 187] width 68 height 16
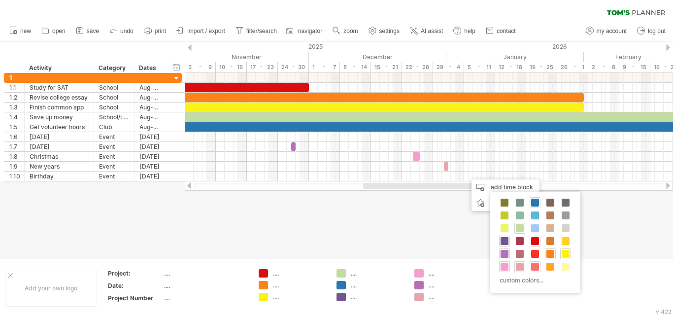
click at [534, 268] on span at bounding box center [535, 267] width 8 height 8
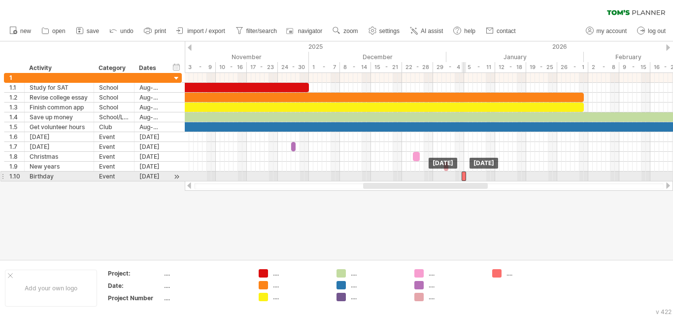
click at [464, 176] on div at bounding box center [464, 175] width 4 height 9
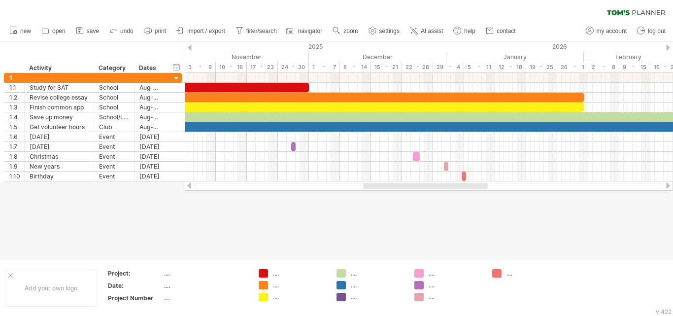
click at [430, 233] on div at bounding box center [336, 150] width 673 height 218
